Goal: Task Accomplishment & Management: Use online tool/utility

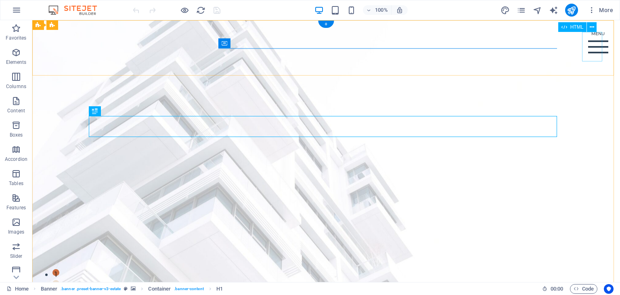
click at [590, 49] on div "Menu" at bounding box center [598, 46] width 20 height 29
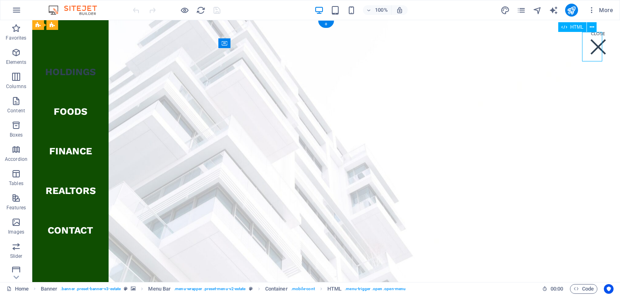
click at [590, 49] on div "Menu" at bounding box center [598, 46] width 20 height 29
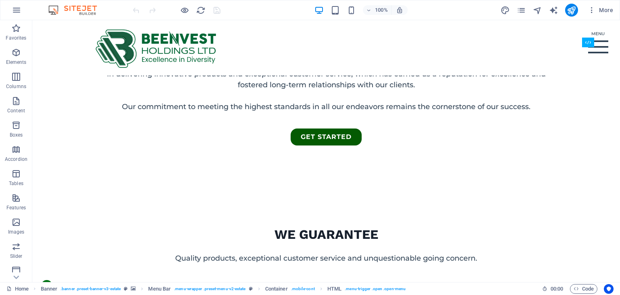
scroll to position [229, 0]
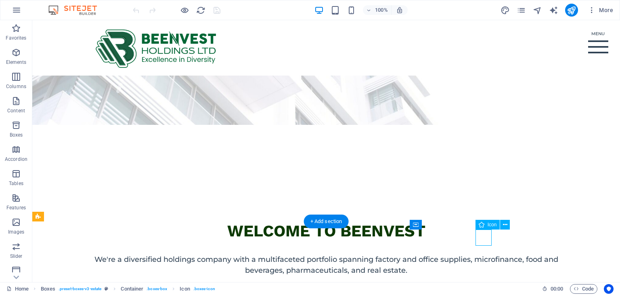
select select "xMidYMid"
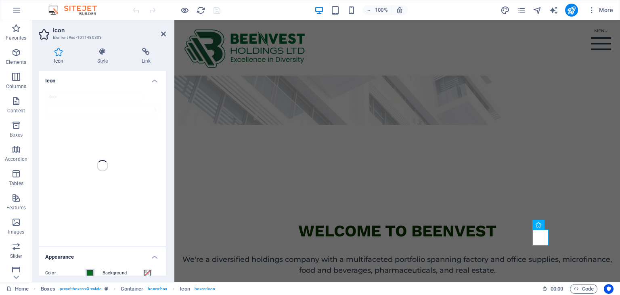
click at [91, 273] on span at bounding box center [90, 273] width 6 height 6
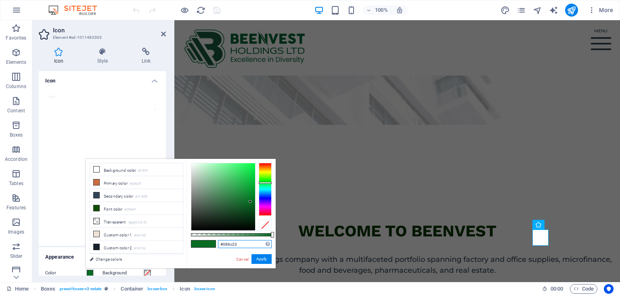
drag, startPoint x: 242, startPoint y: 243, endPoint x: 208, endPoint y: 244, distance: 34.4
click at [208, 244] on div "#086c23 Supported formats #0852ed rgb(8, 82, 237) rgba(8, 82, 237, 90%) hsv(221…" at bounding box center [231, 272] width 89 height 227
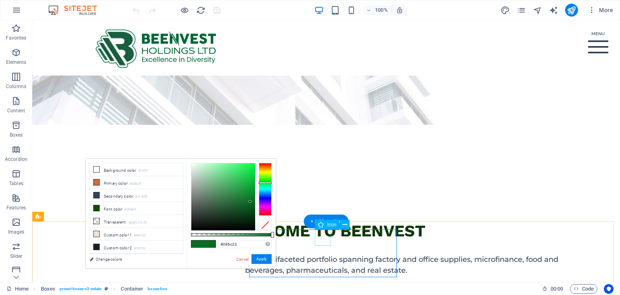
select select "xMidYMid"
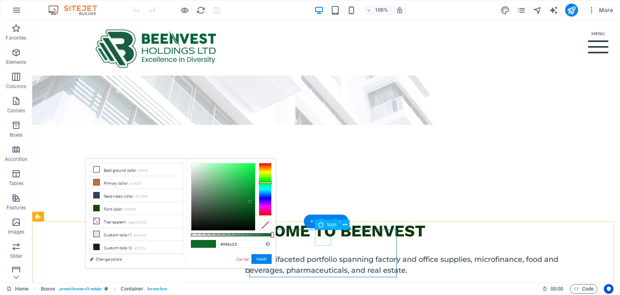
click at [345, 224] on icon at bounding box center [345, 224] width 4 height 8
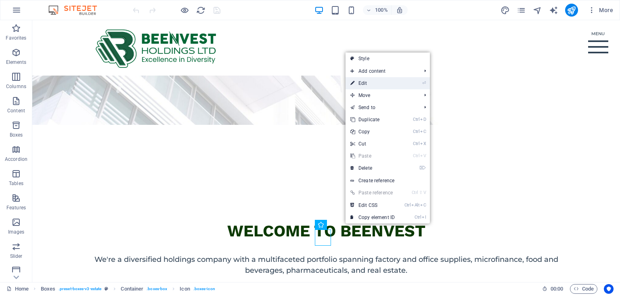
click at [371, 84] on link "⏎ Edit" at bounding box center [373, 83] width 54 height 12
select select "xMidYMid"
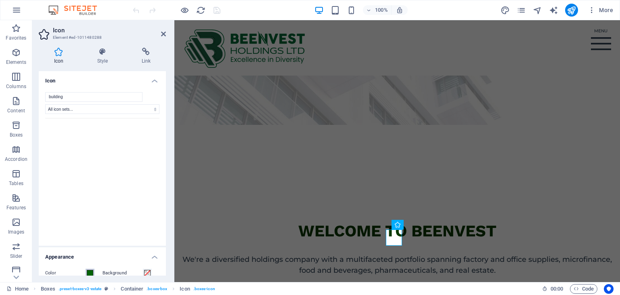
click at [90, 271] on span at bounding box center [90, 273] width 6 height 6
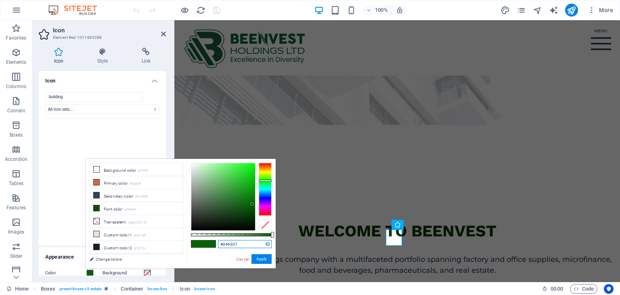
drag, startPoint x: 255, startPoint y: 245, endPoint x: 217, endPoint y: 244, distance: 38.0
click at [217, 244] on div "#046307 Supported formats #0852ed rgb(8, 82, 237) rgba(8, 82, 237, 90%) hsv(221…" at bounding box center [231, 272] width 89 height 227
paste input "86c23"
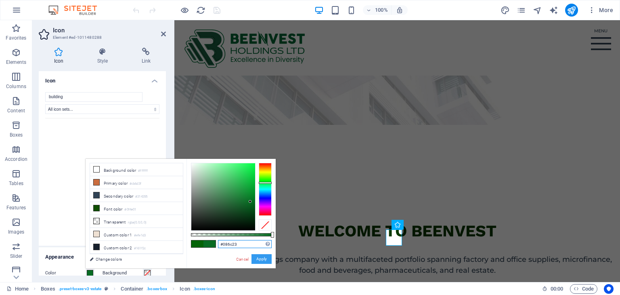
type input "#086c23"
click at [264, 260] on button "Apply" at bounding box center [262, 259] width 20 height 10
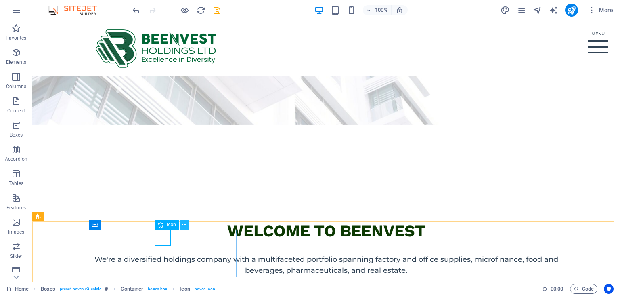
click at [187, 224] on button at bounding box center [185, 225] width 10 height 10
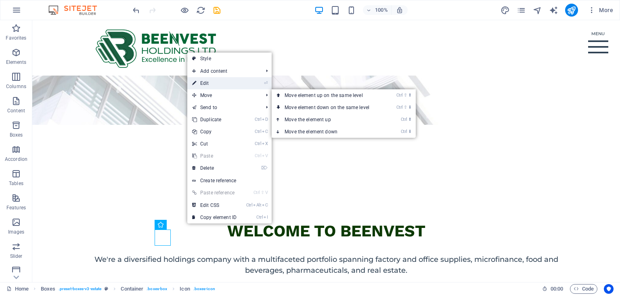
click at [214, 85] on link "⏎ Edit" at bounding box center [214, 83] width 54 height 12
select select "xMidYMid"
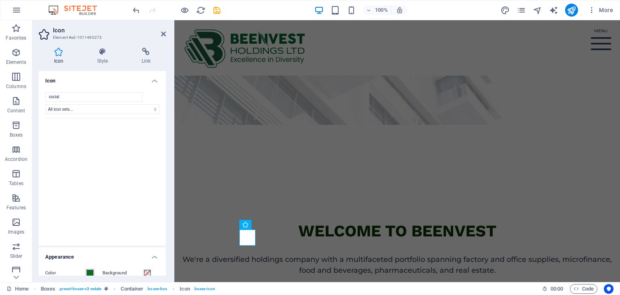
click at [90, 273] on span at bounding box center [90, 273] width 6 height 6
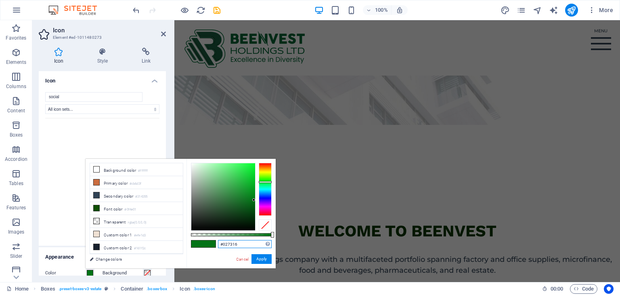
click at [238, 244] on input "#027316" at bounding box center [245, 244] width 54 height 8
drag, startPoint x: 238, startPoint y: 244, endPoint x: 205, endPoint y: 243, distance: 33.1
click at [205, 243] on div "#027316 Supported formats #0852ed rgb(8, 82, 237) rgba(8, 82, 237, 90%) hsv(221…" at bounding box center [231, 272] width 89 height 227
paste input "86c23"
type input "#086c23"
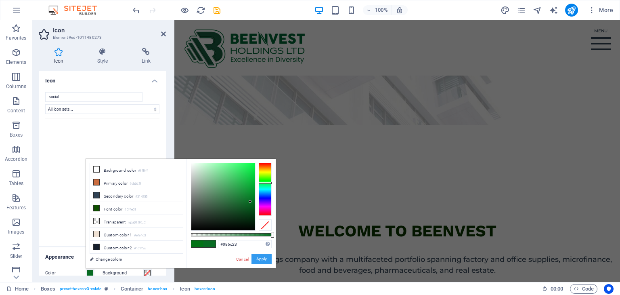
click at [262, 261] on button "Apply" at bounding box center [262, 259] width 20 height 10
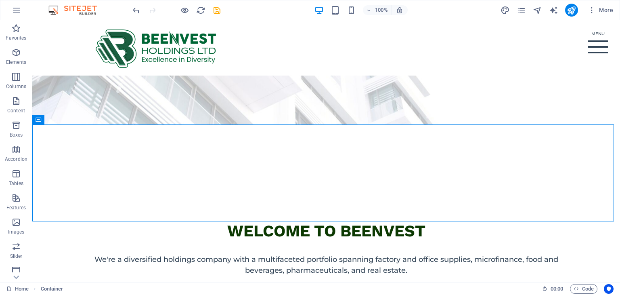
scroll to position [458, 0]
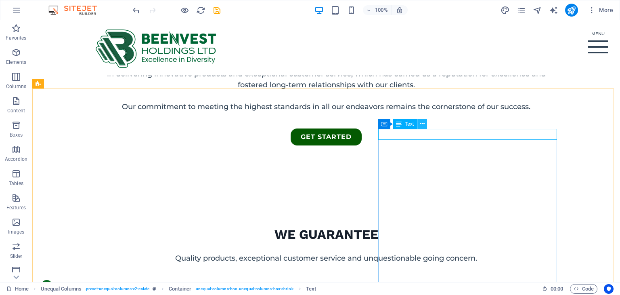
click at [420, 122] on icon at bounding box center [422, 124] width 4 height 8
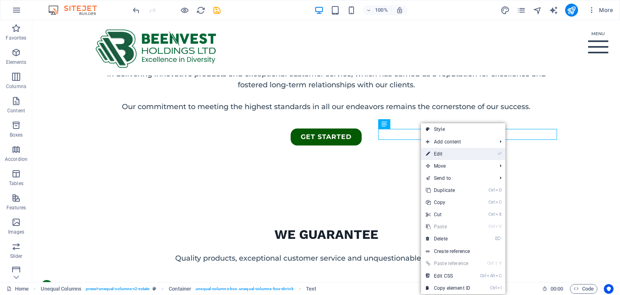
click at [439, 154] on link "⏎ Edit" at bounding box center [448, 154] width 54 height 12
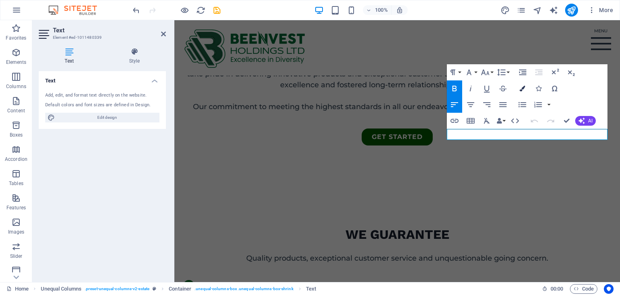
click at [522, 89] on icon "button" at bounding box center [523, 89] width 6 height 6
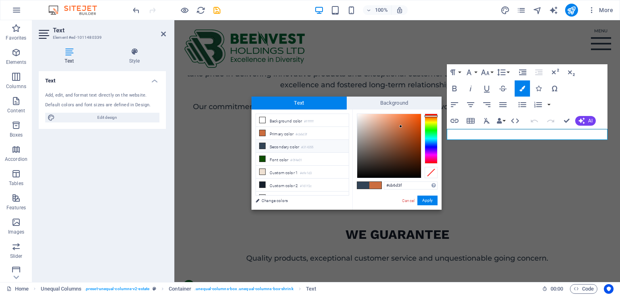
drag, startPoint x: 405, startPoint y: 187, endPoint x: 370, endPoint y: 186, distance: 34.3
click at [370, 186] on div "#cb6d3f Supported formats #0852ed rgb(8, 82, 237) rgba(8, 82, 237, 90%) hsv(221…" at bounding box center [396, 217] width 89 height 217
type input "#086c23"
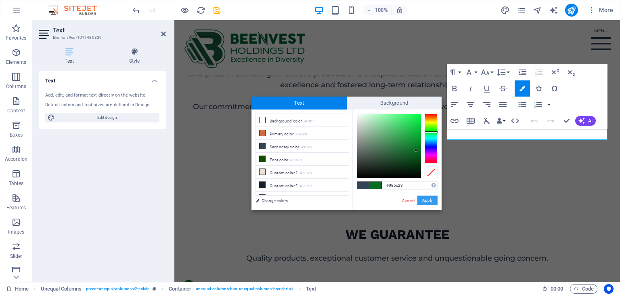
click at [430, 201] on button "Apply" at bounding box center [428, 200] width 20 height 10
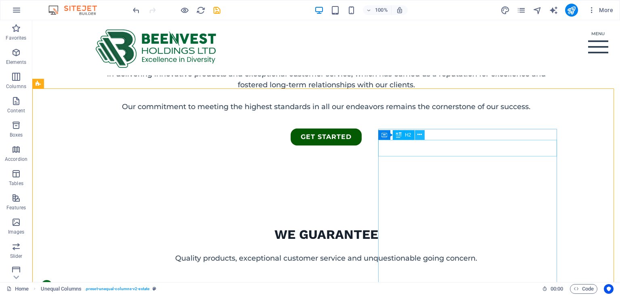
click at [418, 135] on icon at bounding box center [420, 134] width 4 height 8
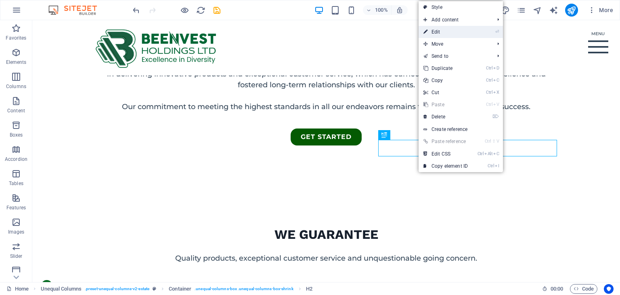
click at [437, 35] on link "⏎ Edit" at bounding box center [446, 32] width 54 height 12
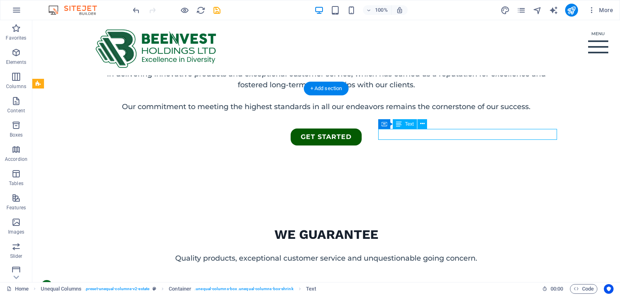
click at [424, 125] on icon at bounding box center [422, 124] width 4 height 8
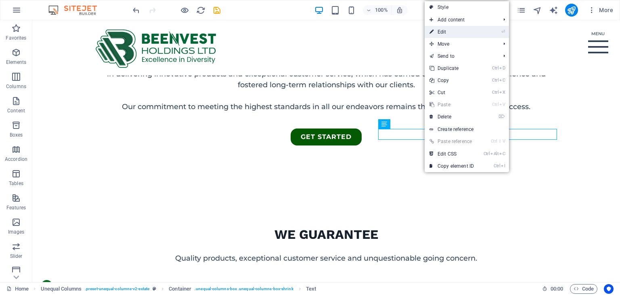
click at [459, 34] on link "⏎ Edit" at bounding box center [452, 32] width 54 height 12
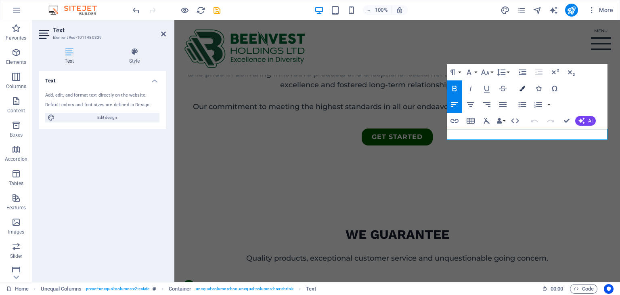
click at [522, 91] on button "Colors" at bounding box center [522, 88] width 15 height 16
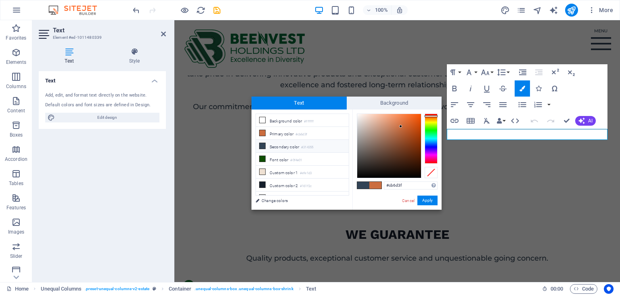
drag, startPoint x: 409, startPoint y: 184, endPoint x: 374, endPoint y: 188, distance: 35.4
click at [374, 188] on div "#cb6d3f Supported formats #0852ed rgb(8, 82, 237) rgba(8, 82, 237, 90%) hsv(221…" at bounding box center [396, 217] width 89 height 217
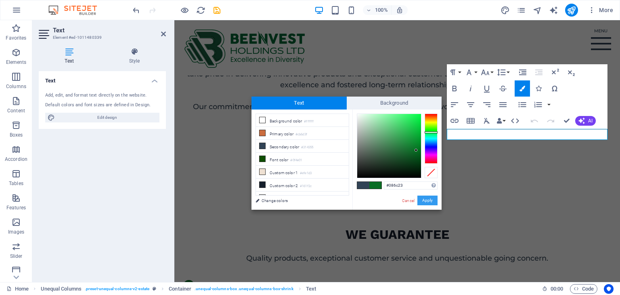
click at [426, 200] on button "Apply" at bounding box center [428, 200] width 20 height 10
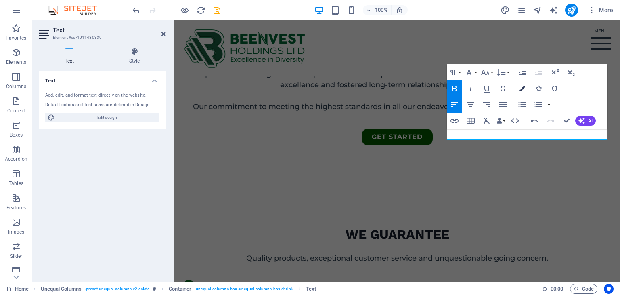
click at [520, 88] on icon "button" at bounding box center [523, 89] width 6 height 6
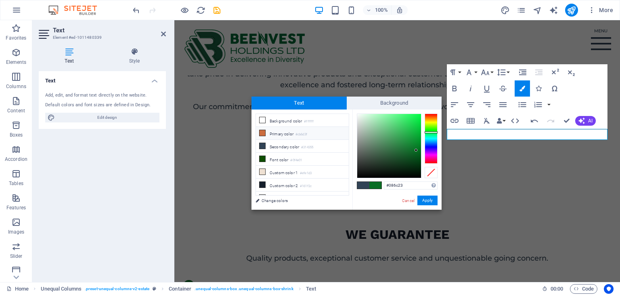
click at [261, 132] on icon at bounding box center [263, 133] width 6 height 6
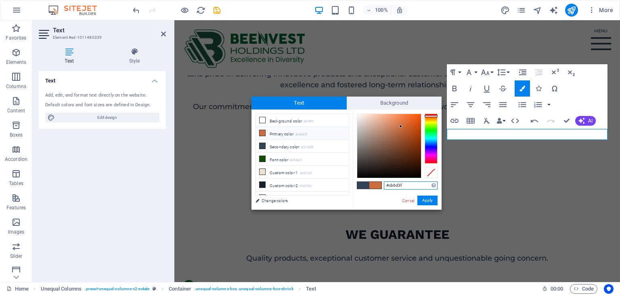
drag, startPoint x: 413, startPoint y: 185, endPoint x: 378, endPoint y: 186, distance: 35.2
click at [378, 186] on div "#cb6d3f Supported formats #0852ed rgb(8, 82, 237) rgba(8, 82, 237, 90%) hsv(221…" at bounding box center [396, 217] width 89 height 217
paste input "086c23"
type input "#086c23"
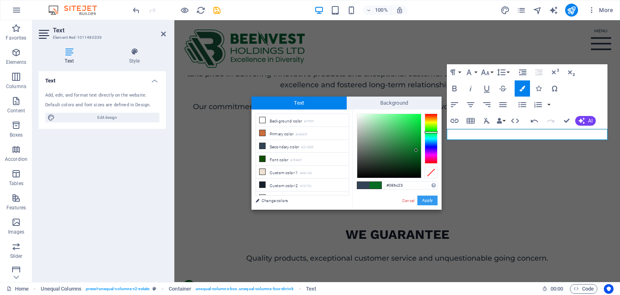
click at [430, 203] on button "Apply" at bounding box center [428, 200] width 20 height 10
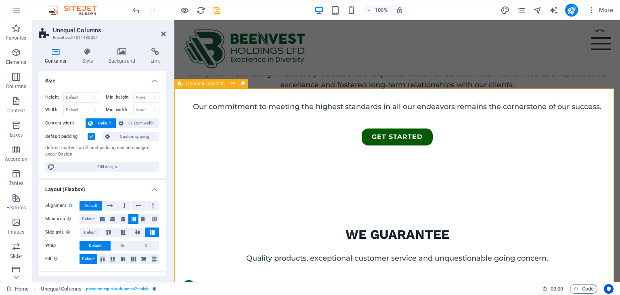
click at [163, 35] on icon at bounding box center [163, 34] width 5 height 6
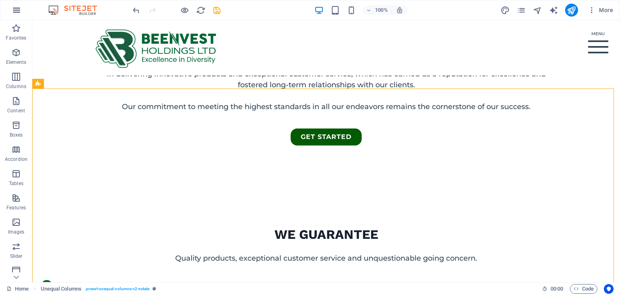
click at [19, 11] on icon "button" at bounding box center [17, 10] width 10 height 10
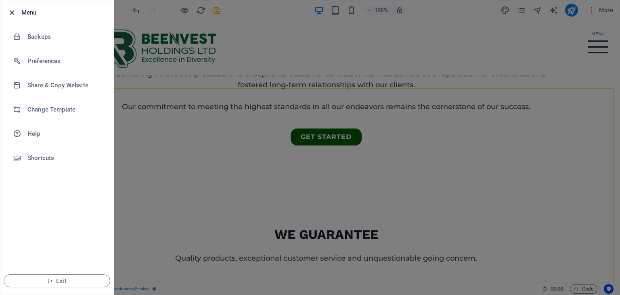
click at [10, 11] on icon "button" at bounding box center [11, 12] width 9 height 9
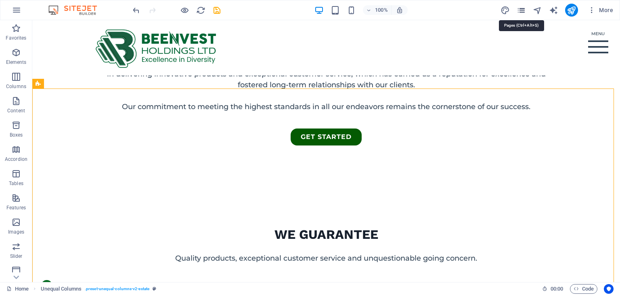
click at [522, 8] on icon "pages" at bounding box center [521, 10] width 9 height 9
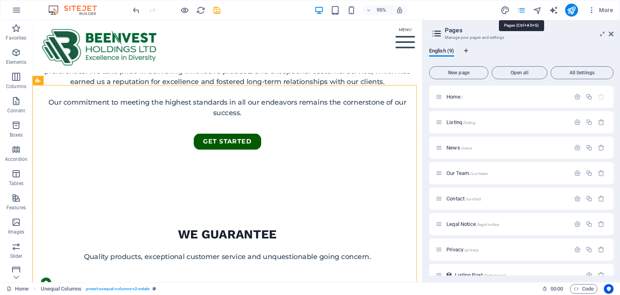
click at [522, 8] on icon "pages" at bounding box center [521, 10] width 9 height 9
click at [462, 72] on span "New page" at bounding box center [459, 72] width 52 height 5
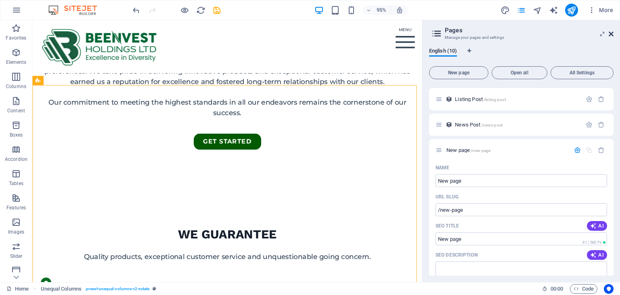
click at [611, 34] on icon at bounding box center [611, 34] width 5 height 6
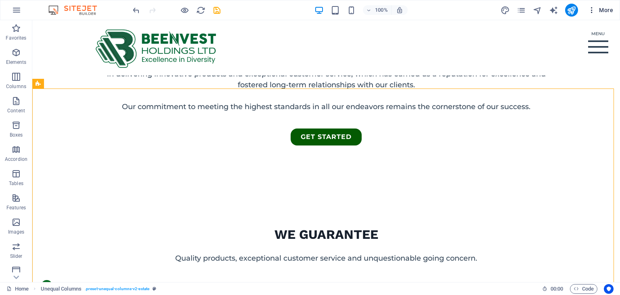
click at [605, 10] on span "More" at bounding box center [600, 10] width 25 height 8
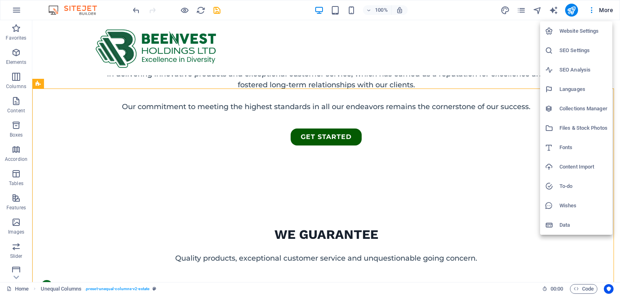
click at [476, 34] on div at bounding box center [310, 147] width 620 height 295
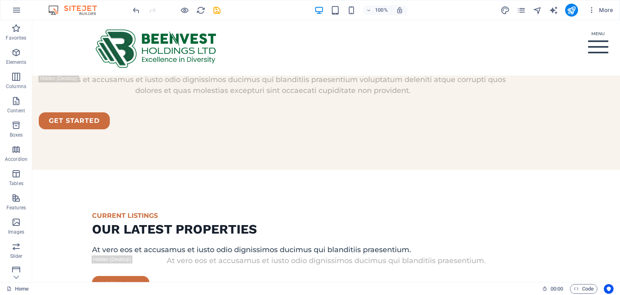
scroll to position [1601, 0]
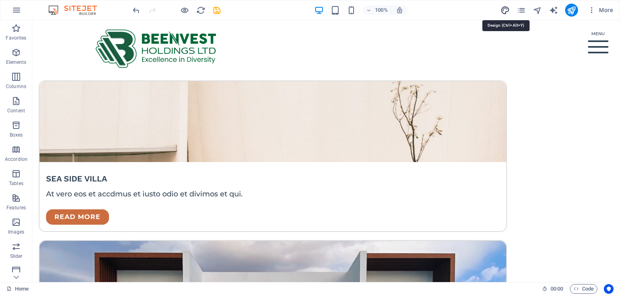
click at [506, 10] on icon "design" at bounding box center [505, 10] width 9 height 9
select select "px"
select select "500"
select select "px"
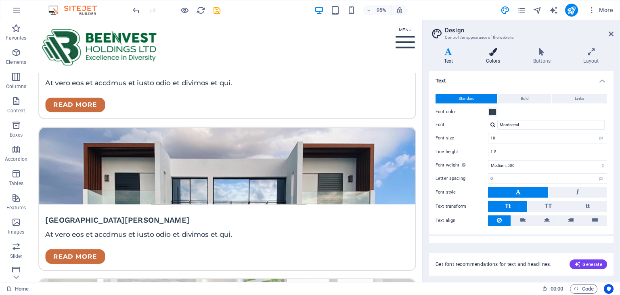
click at [489, 52] on icon at bounding box center [493, 52] width 44 height 8
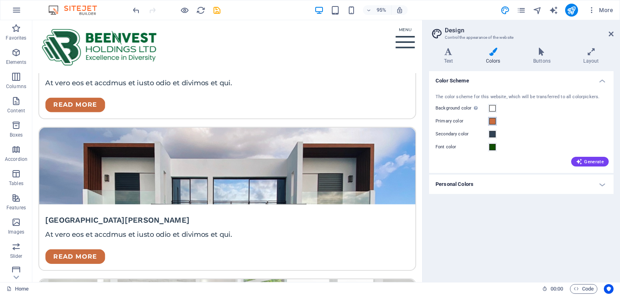
click at [491, 120] on span at bounding box center [492, 121] width 6 height 6
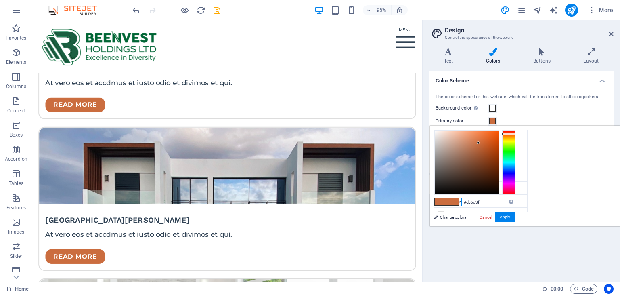
drag, startPoint x: 585, startPoint y: 201, endPoint x: 546, endPoint y: 204, distance: 39.2
click at [519, 204] on div "#cb6d3f Supported formats #0852ed rgb(8, 82, 237) rgba(8, 82, 237, 90%) hsv(221…" at bounding box center [474, 234] width 89 height 217
paste input "086c23"
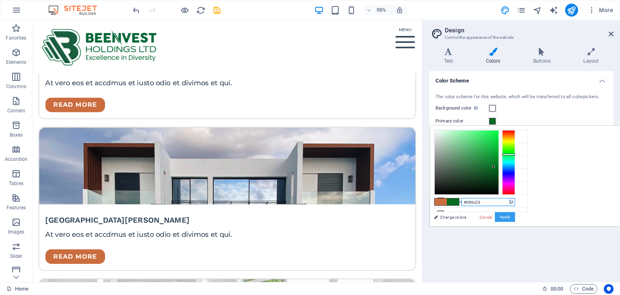
type input "#086c23"
click at [515, 218] on button "Apply" at bounding box center [505, 217] width 20 height 10
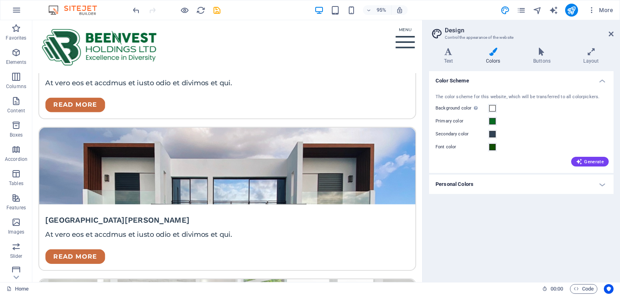
drag, startPoint x: 620, startPoint y: 168, endPoint x: 620, endPoint y: 222, distance: 53.7
click at [620, 222] on div "Variants Text Colors Buttons Layout Text Standard Bold Links Font color Font Mo…" at bounding box center [521, 161] width 197 height 241
click at [544, 55] on icon at bounding box center [541, 52] width 47 height 8
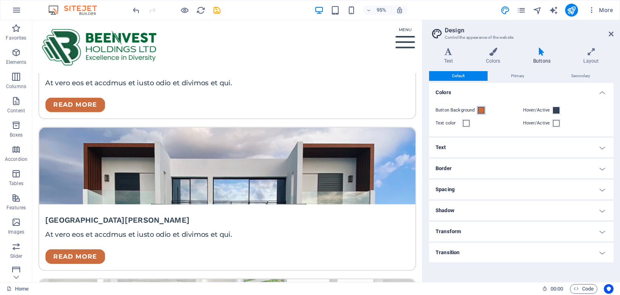
click at [481, 112] on span at bounding box center [481, 110] width 6 height 6
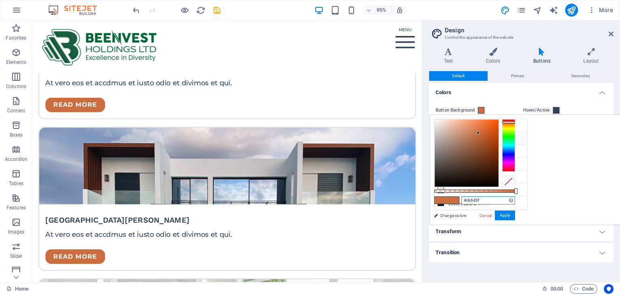
drag, startPoint x: 589, startPoint y: 198, endPoint x: 553, endPoint y: 199, distance: 36.3
click at [519, 199] on div "#cb6d3f Supported formats #0852ed rgb(8, 82, 237) rgba(8, 82, 237, 90%) hsv(221…" at bounding box center [474, 228] width 89 height 227
paste input "086c23"
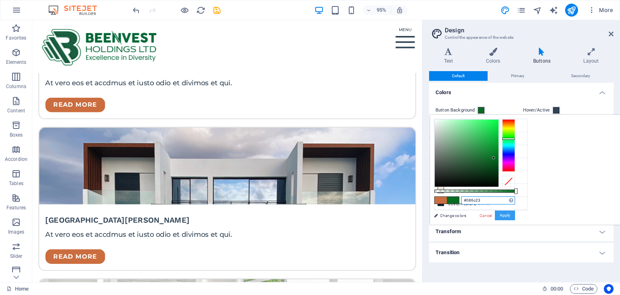
type input "#086c23"
click at [515, 216] on button "Apply" at bounding box center [505, 215] width 20 height 10
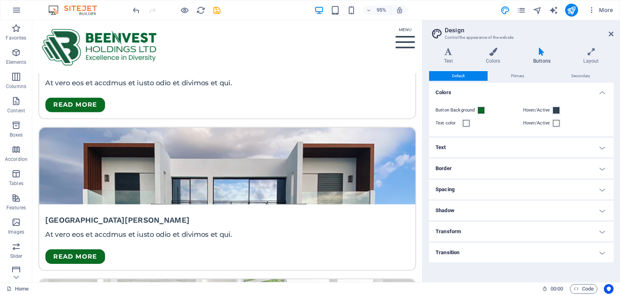
click at [620, 227] on div "Variants Text Colors Buttons Layout Text Standard Bold Links Font color Font Mo…" at bounding box center [521, 161] width 197 height 241
click at [588, 56] on h4 "Layout" at bounding box center [591, 56] width 45 height 17
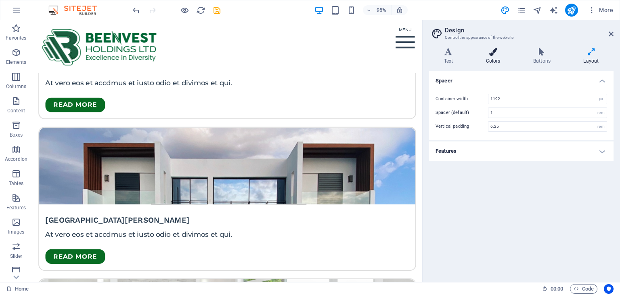
click at [494, 55] on icon at bounding box center [493, 52] width 44 height 8
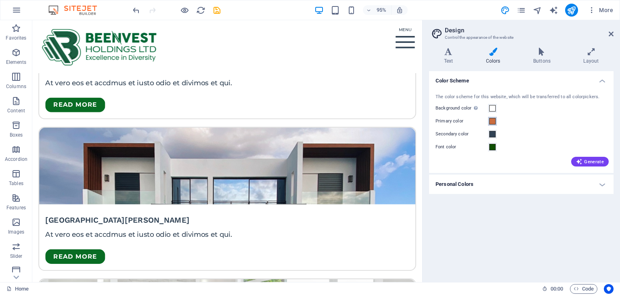
click at [493, 122] on span at bounding box center [492, 121] width 6 height 6
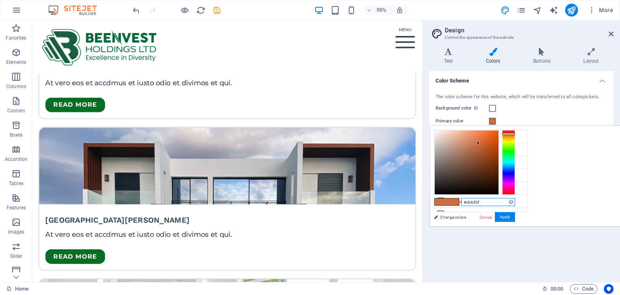
drag, startPoint x: 588, startPoint y: 205, endPoint x: 558, endPoint y: 203, distance: 30.3
click at [519, 203] on div "#cb6d3f Supported formats #0852ed rgb(8, 82, 237) rgba(8, 82, 237, 90%) hsv(221…" at bounding box center [474, 234] width 89 height 217
paste input "086c23"
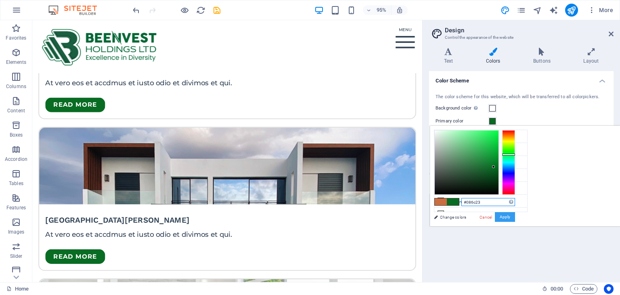
type input "#086c23"
click at [515, 217] on button "Apply" at bounding box center [505, 217] width 20 height 10
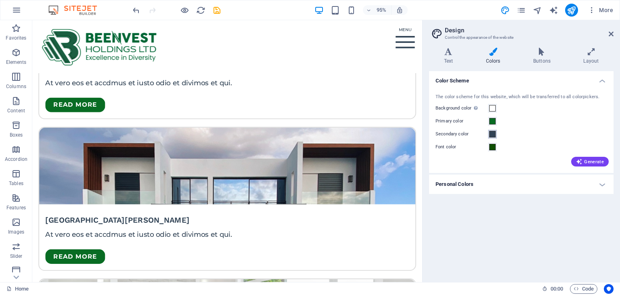
click at [492, 134] on span at bounding box center [492, 134] width 6 height 6
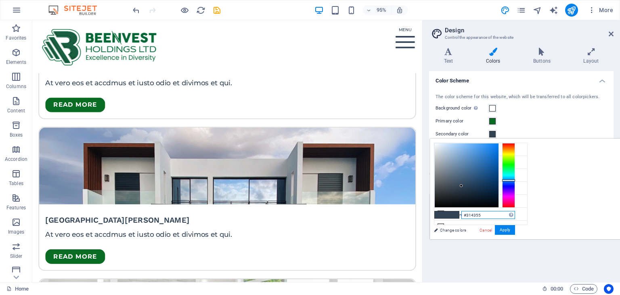
drag, startPoint x: 593, startPoint y: 215, endPoint x: 546, endPoint y: 212, distance: 46.5
click at [519, 212] on div "#314355 Supported formats #0852ed rgb(8, 82, 237) rgba(8, 82, 237, 90%) hsv(221…" at bounding box center [474, 247] width 89 height 217
paste input "086c23"
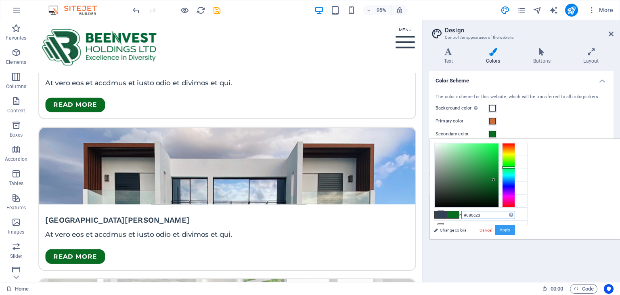
type input "#086c23"
click at [515, 231] on button "Apply" at bounding box center [505, 230] width 20 height 10
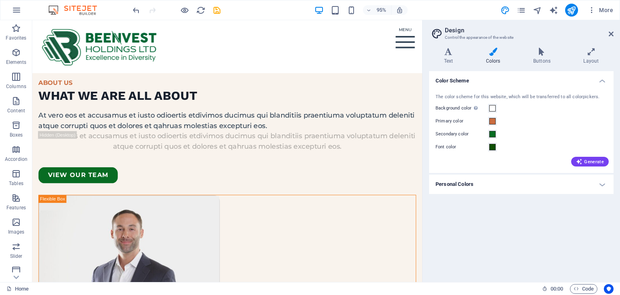
scroll to position [2247, 0]
click at [493, 134] on span at bounding box center [492, 134] width 6 height 6
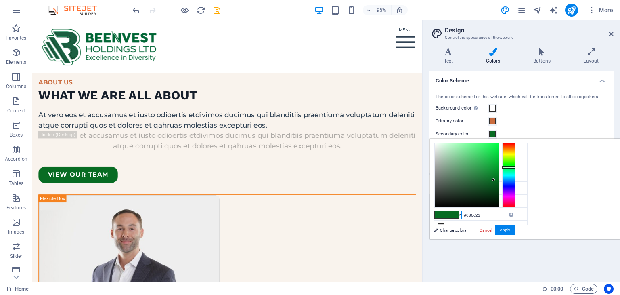
drag, startPoint x: 587, startPoint y: 213, endPoint x: 552, endPoint y: 214, distance: 34.7
click at [519, 214] on div "#086c23 Supported formats #0852ed rgb(8, 82, 237) rgba(8, 82, 237, 90%) hsv(221…" at bounding box center [474, 247] width 89 height 217
click at [515, 229] on button "Apply" at bounding box center [505, 230] width 20 height 10
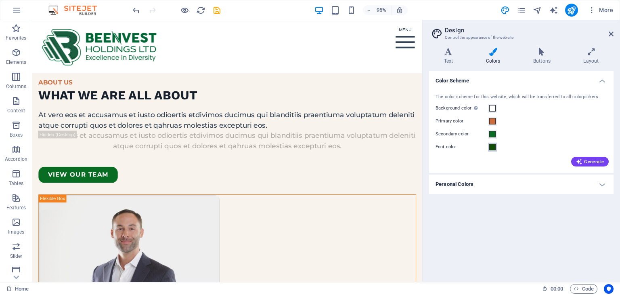
click at [494, 148] on span at bounding box center [492, 147] width 6 height 6
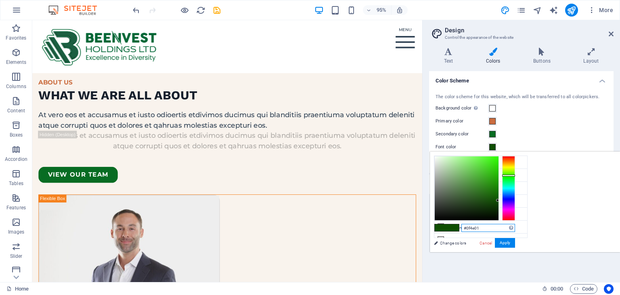
drag, startPoint x: 587, startPoint y: 225, endPoint x: 548, endPoint y: 228, distance: 39.3
click at [519, 228] on div "#0f4e01 Supported formats #0852ed rgb(8, 82, 237) rgba(8, 82, 237, 90%) hsv(221…" at bounding box center [474, 260] width 89 height 217
paste input "86c23"
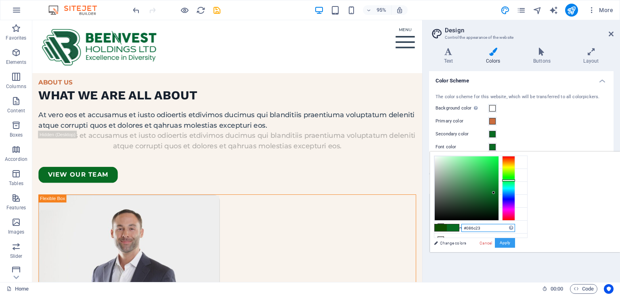
type input "#086c23"
click at [515, 242] on button "Apply" at bounding box center [505, 243] width 20 height 10
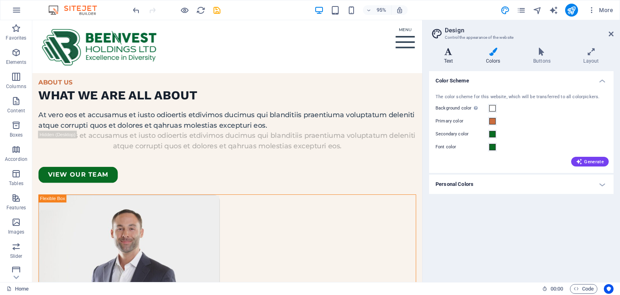
click at [449, 54] on icon at bounding box center [448, 52] width 39 height 8
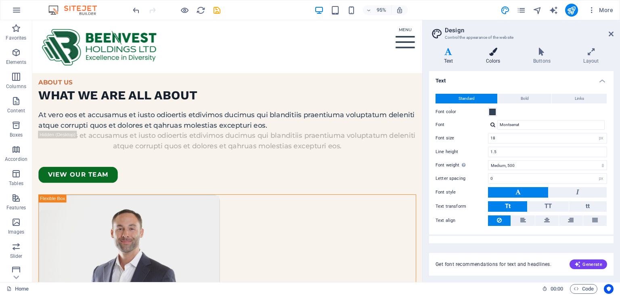
click at [497, 52] on icon at bounding box center [493, 52] width 44 height 8
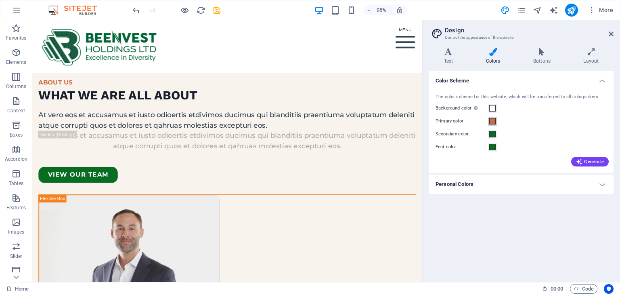
click at [494, 122] on span at bounding box center [492, 121] width 6 height 6
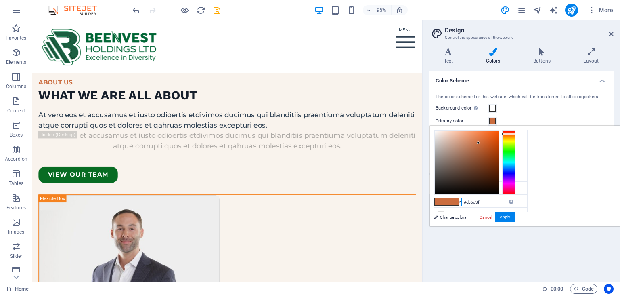
click at [488, 204] on input "#cb6d3f" at bounding box center [489, 202] width 54 height 8
drag, startPoint x: 488, startPoint y: 204, endPoint x: 449, endPoint y: 201, distance: 38.5
click at [449, 201] on div "#cb6d3f Supported formats #0852ed rgb(8, 82, 237) rgba(8, 82, 237, 90%) hsv(221…" at bounding box center [474, 234] width 89 height 217
paste input "086c23"
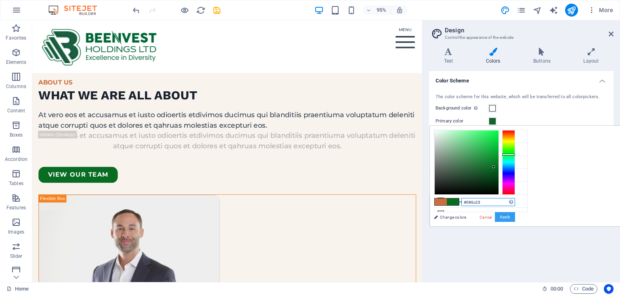
type input "#086c23"
click at [503, 215] on button "Apply" at bounding box center [505, 217] width 20 height 10
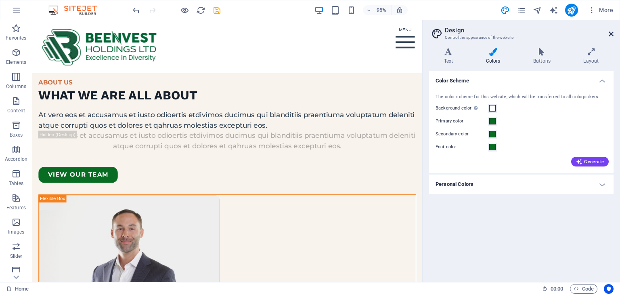
click at [611, 34] on icon at bounding box center [611, 34] width 5 height 6
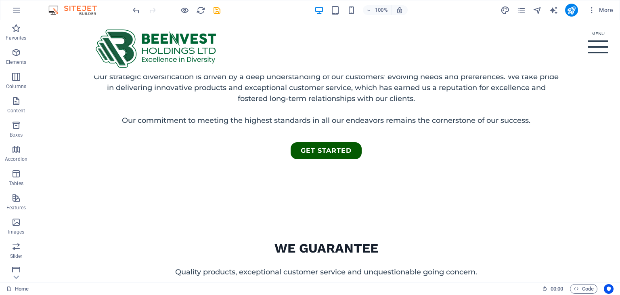
scroll to position [438, 0]
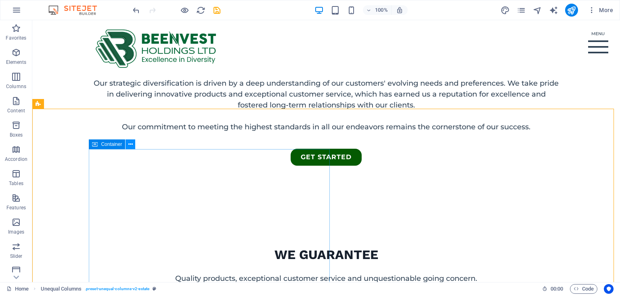
click at [131, 144] on icon at bounding box center [130, 144] width 4 height 8
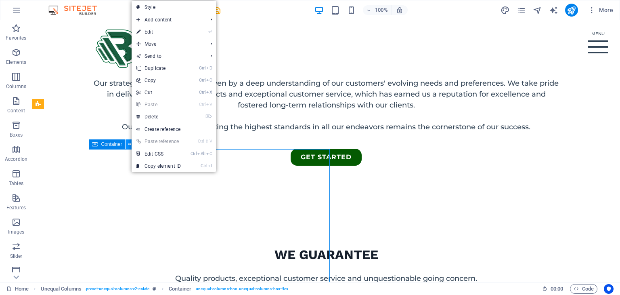
click at [131, 144] on icon at bounding box center [130, 144] width 4 height 8
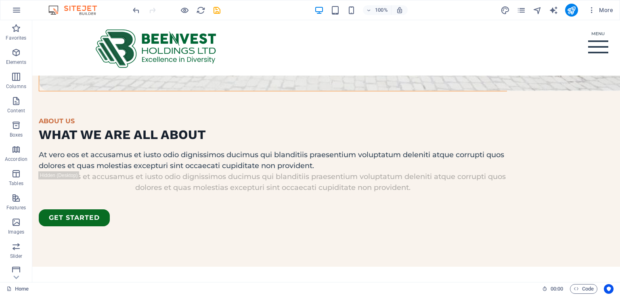
scroll to position [1352, 0]
